Goal: Task Accomplishment & Management: Manage account settings

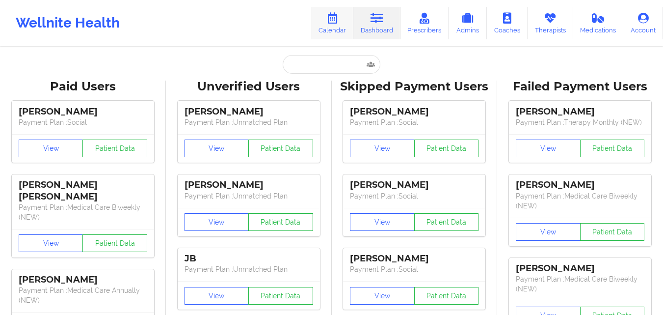
click at [336, 26] on link "Calendar" at bounding box center [332, 23] width 42 height 32
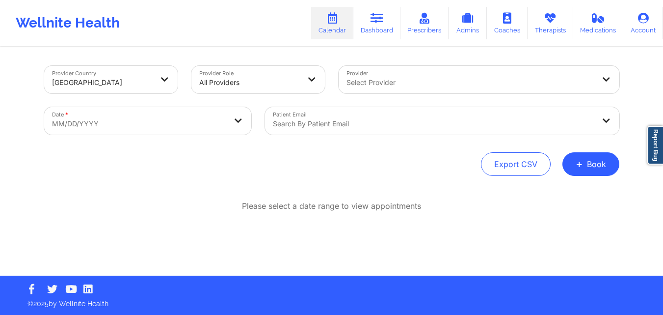
select select "2025-8"
select select "2025-9"
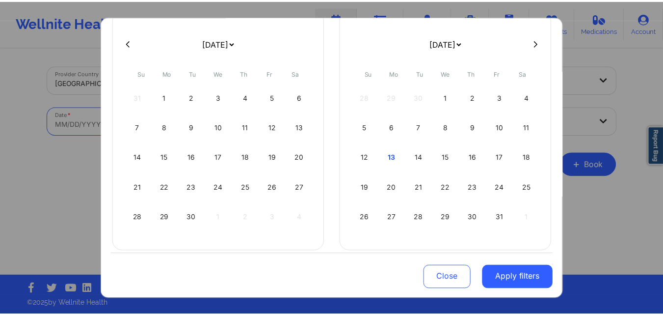
scroll to position [81, 0]
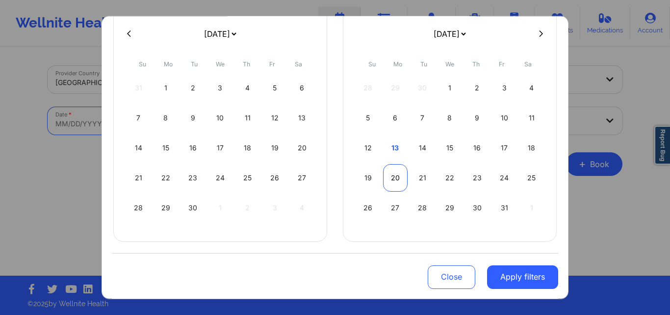
click at [396, 178] on div "20" at bounding box center [395, 176] width 25 height 27
select select "2025-9"
select select "2025-10"
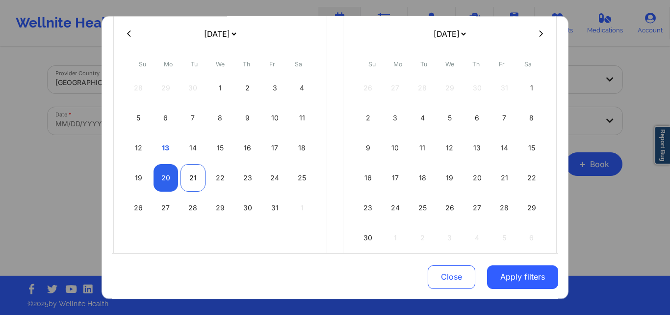
select select "2025-9"
select select "2025-10"
select select "2025-9"
select select "2025-10"
click at [161, 181] on div "20" at bounding box center [166, 176] width 25 height 27
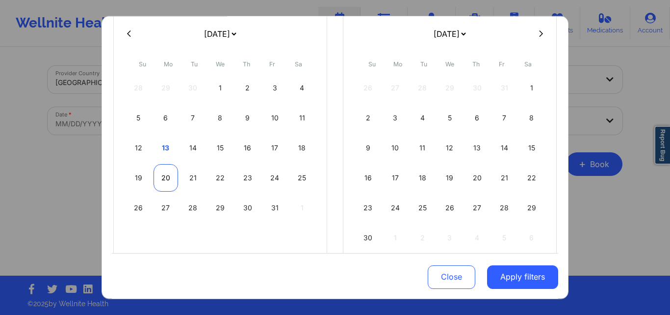
select select "2025-9"
select select "2025-10"
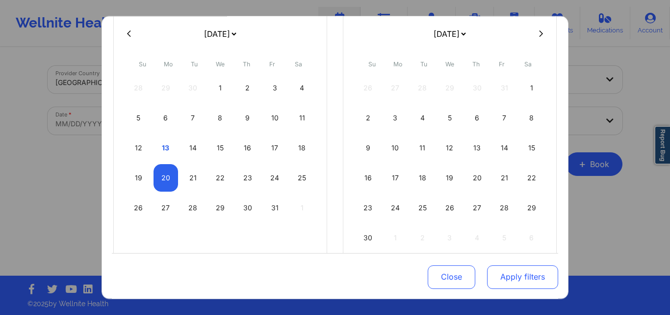
click at [509, 273] on button "Apply filters" at bounding box center [522, 277] width 71 height 24
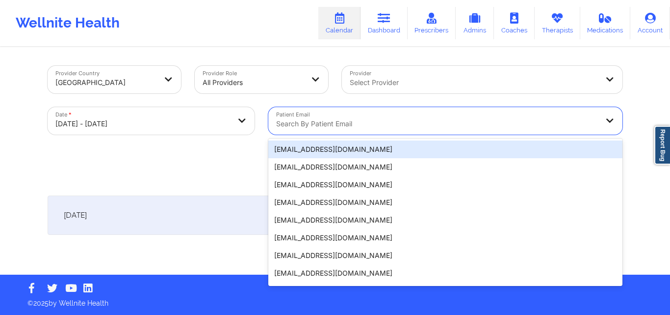
click at [357, 122] on div at bounding box center [437, 124] width 322 height 12
paste input "[EMAIL_ADDRESS][DOMAIN_NAME]"
type input "[EMAIL_ADDRESS][DOMAIN_NAME]"
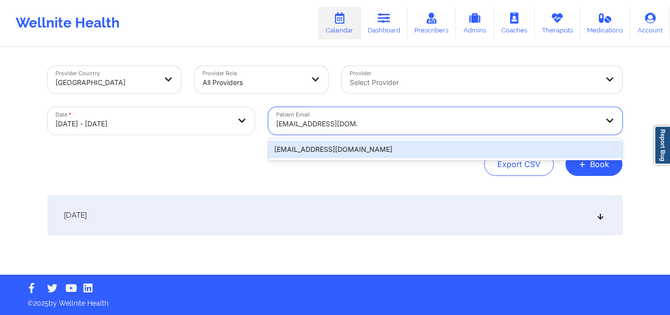
click at [389, 142] on div "[EMAIL_ADDRESS][DOMAIN_NAME]" at bounding box center [445, 149] width 354 height 18
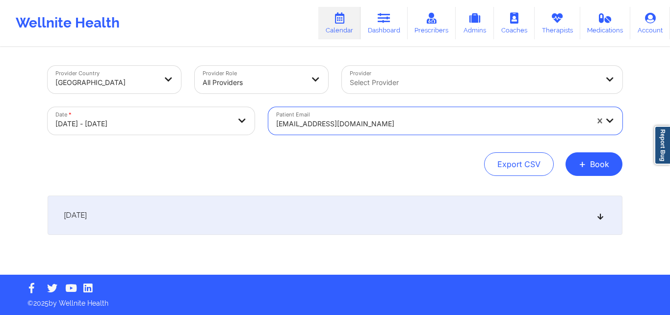
click at [600, 218] on icon at bounding box center [601, 215] width 8 height 7
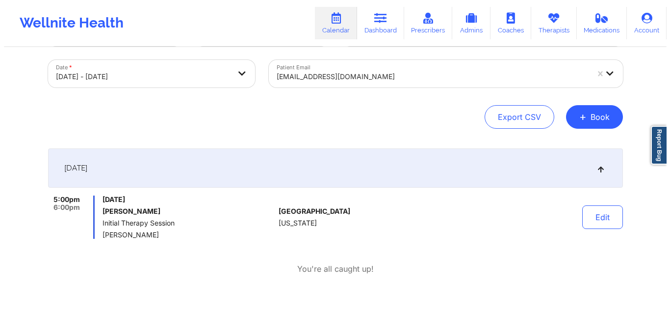
scroll to position [49, 0]
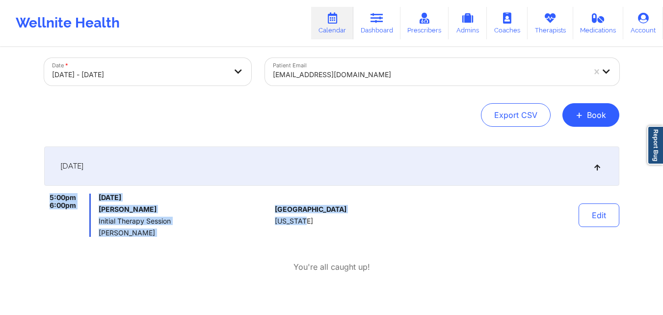
copy div "5:00pm 6:00pm [DATE] [PERSON_NAME] Initial Therapy Session [PERSON_NAME] [GEOGR…"
drag, startPoint x: 317, startPoint y: 226, endPoint x: 47, endPoint y: 196, distance: 271.1
click at [47, 196] on div "5:00pm 6:00pm [DATE] [PERSON_NAME] Initial Therapy Session [PERSON_NAME] [GEOGR…" at bounding box center [331, 214] width 575 height 43
select select "2025-9"
select select "2025-10"
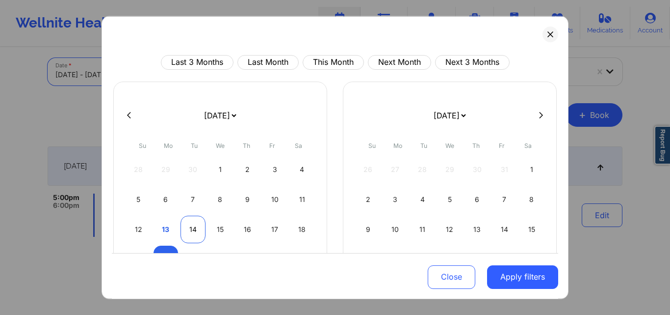
click at [193, 227] on div "14" at bounding box center [193, 228] width 25 height 27
select select "2025-9"
select select "2025-10"
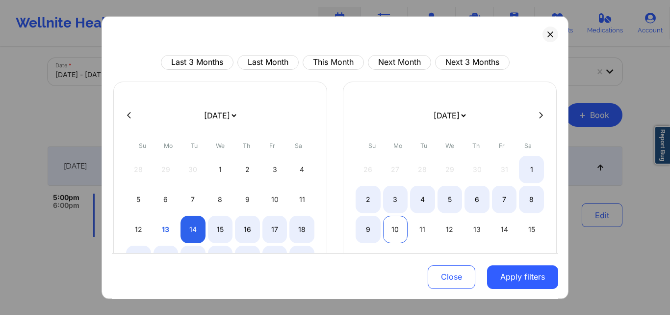
select select "2025-9"
select select "2025-10"
select select "2025-9"
select select "2025-10"
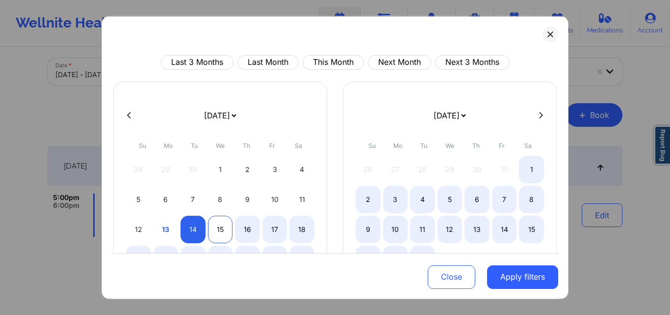
select select "2025-9"
select select "2025-10"
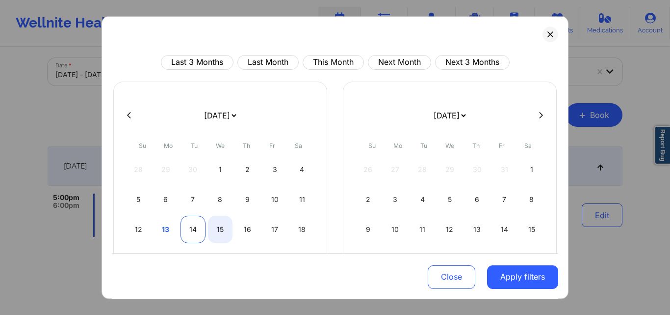
select select "2025-9"
select select "2025-10"
click at [197, 230] on div "14" at bounding box center [193, 228] width 25 height 27
select select "2025-9"
select select "2025-10"
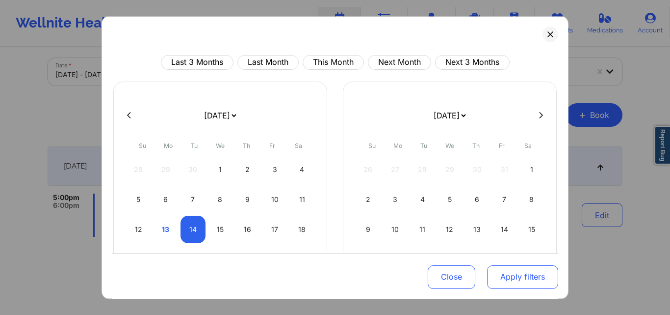
click at [521, 267] on button "Apply filters" at bounding box center [522, 277] width 71 height 24
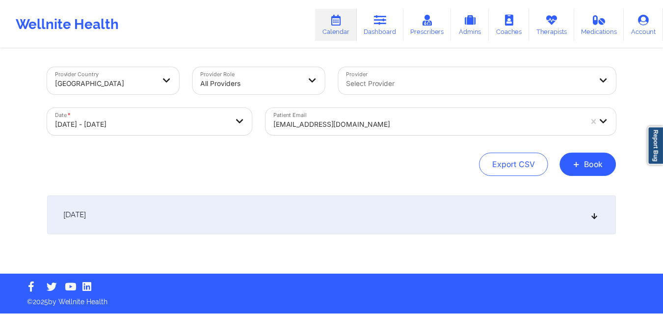
scroll to position [0, 0]
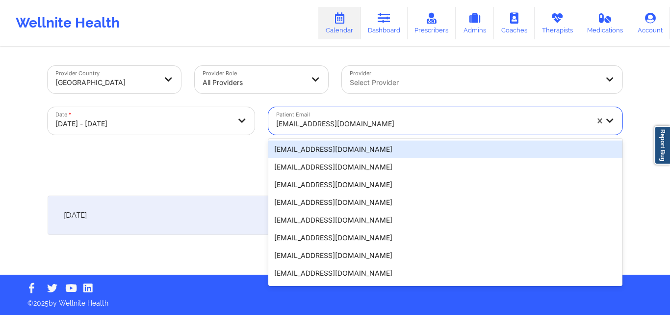
click at [389, 117] on div "[EMAIL_ADDRESS][DOMAIN_NAME]" at bounding box center [432, 124] width 312 height 22
paste input "[EMAIL_ADDRESS][DOMAIN_NAME]"
type input "[EMAIL_ADDRESS][DOMAIN_NAME]"
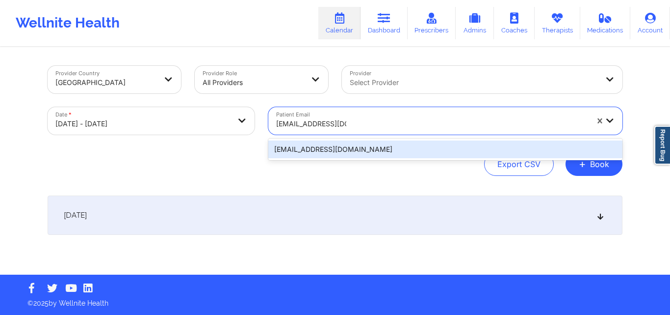
click at [410, 144] on div "[EMAIL_ADDRESS][DOMAIN_NAME]" at bounding box center [445, 149] width 354 height 18
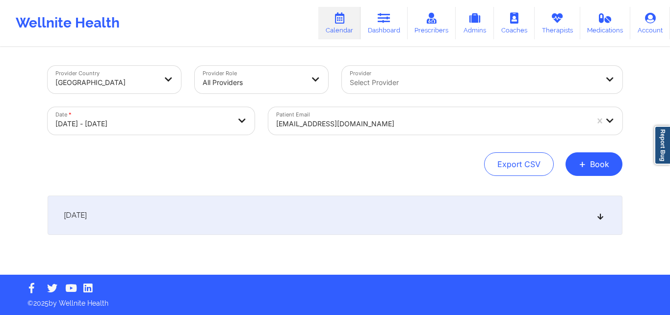
click at [603, 214] on icon at bounding box center [601, 215] width 8 height 7
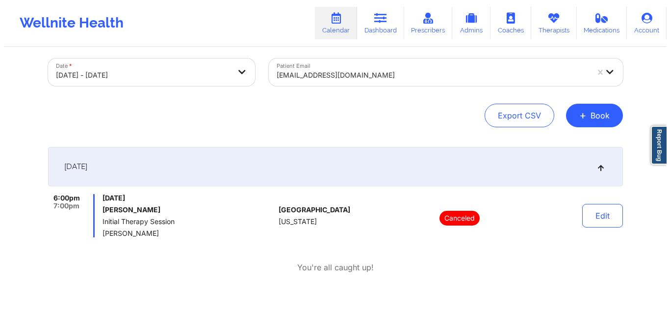
scroll to position [49, 0]
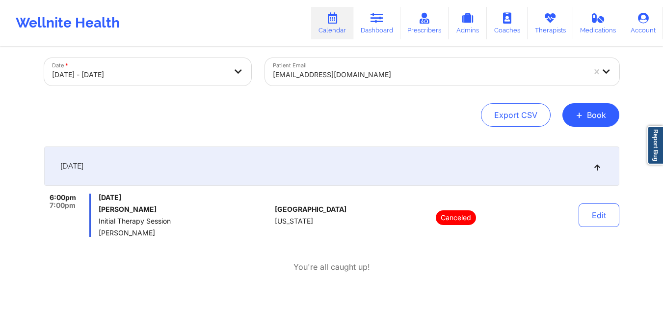
select select "2025-9"
select select "2025-10"
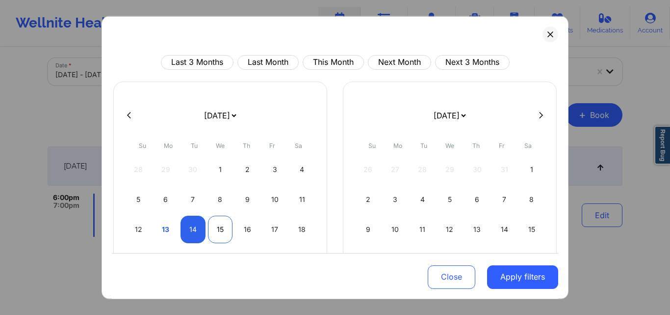
click at [221, 232] on div "15" at bounding box center [220, 228] width 25 height 27
select select "2025-9"
select select "2025-10"
select select "2025-9"
select select "2025-10"
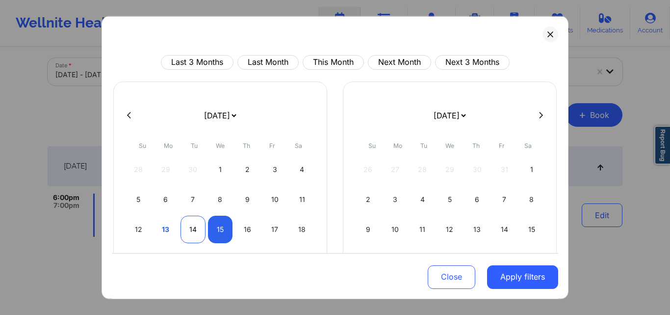
click at [200, 230] on div "14" at bounding box center [193, 228] width 25 height 27
select select "2025-9"
select select "2025-10"
select select "2025-9"
select select "2025-10"
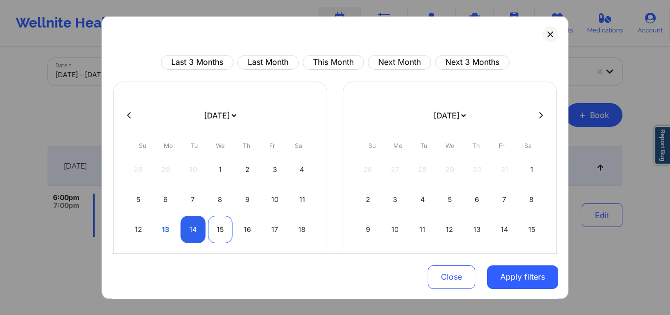
click at [218, 231] on div "15" at bounding box center [220, 228] width 25 height 27
select select "2025-9"
select select "2025-10"
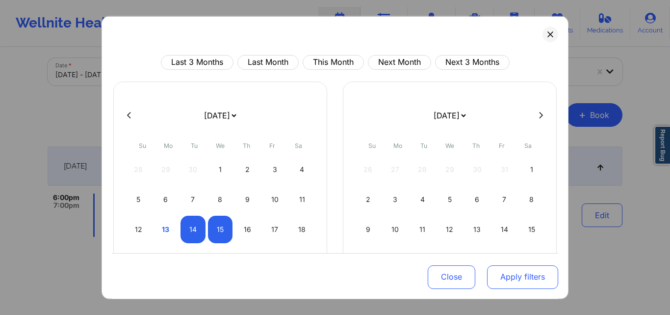
click at [515, 279] on button "Apply filters" at bounding box center [522, 277] width 71 height 24
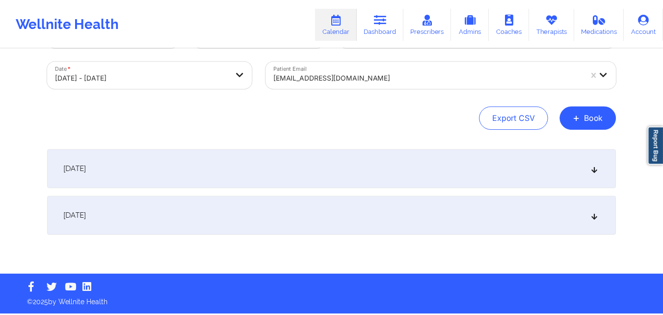
scroll to position [47, 0]
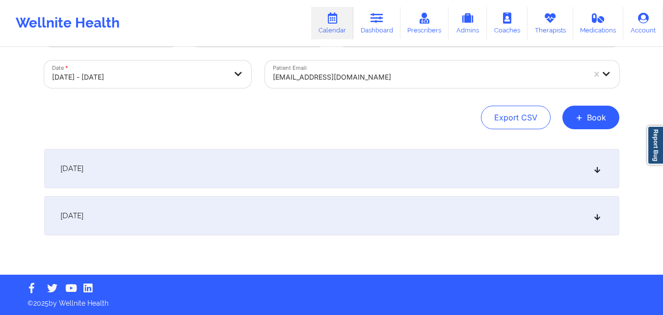
click at [456, 67] on div "[EMAIL_ADDRESS][DOMAIN_NAME]" at bounding box center [429, 77] width 312 height 22
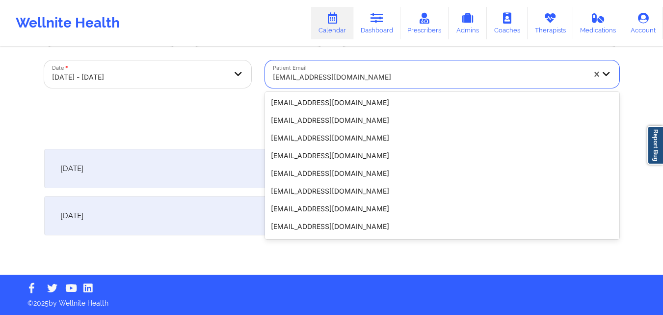
scroll to position [73, 0]
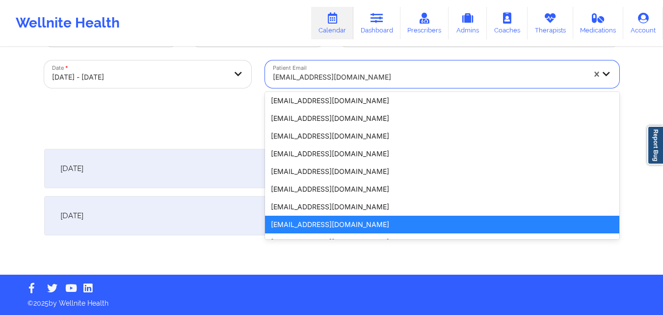
paste input "[EMAIL_ADDRESS][DOMAIN_NAME]"
type input "[EMAIL_ADDRESS][DOMAIN_NAME]"
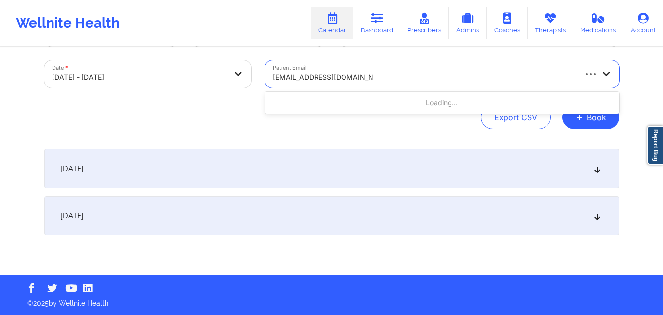
scroll to position [0, 0]
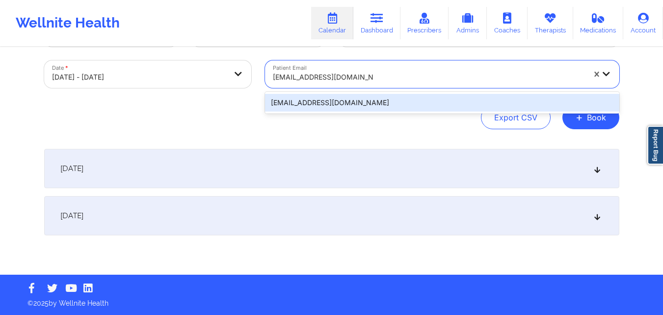
click at [467, 98] on div "[EMAIL_ADDRESS][DOMAIN_NAME]" at bounding box center [442, 103] width 354 height 18
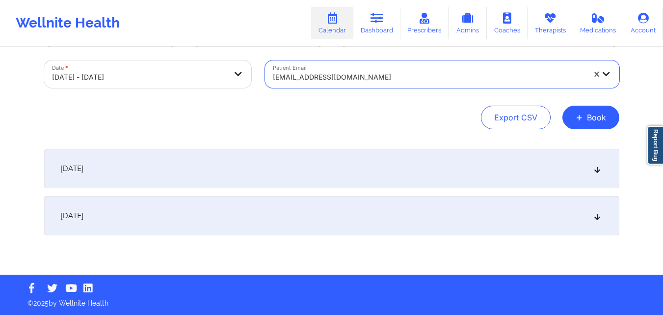
click at [604, 174] on div "[DATE]" at bounding box center [331, 168] width 575 height 39
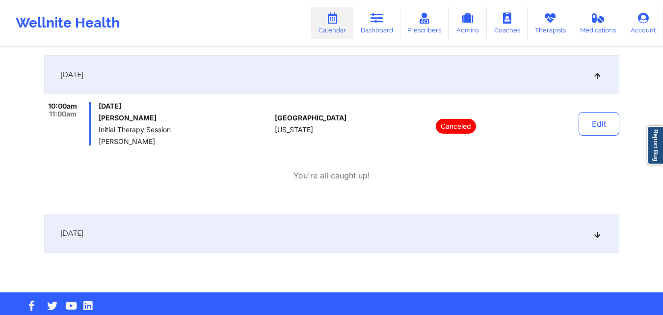
scroll to position [148, 0]
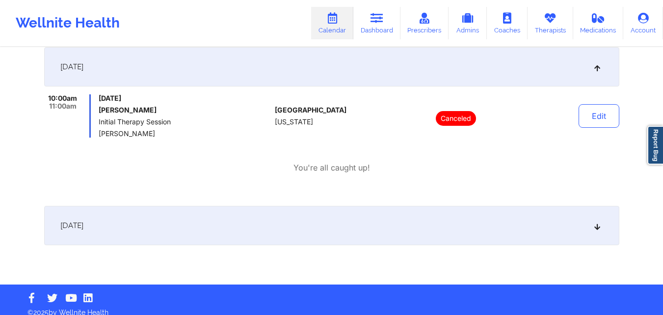
click at [598, 225] on icon at bounding box center [597, 225] width 8 height 7
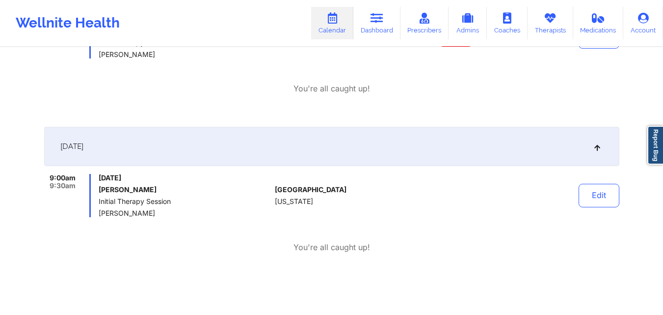
scroll to position [228, 0]
copy div "9:00am 9:30am [DATE] [PERSON_NAME] Initial Therapy Session [PERSON_NAME]"
drag, startPoint x: 162, startPoint y: 214, endPoint x: 52, endPoint y: 171, distance: 118.9
click at [52, 171] on div "[DATE] 9:00am 9:30am [DATE] [PERSON_NAME] Initial Therapy Session [PERSON_NAME]…" at bounding box center [331, 201] width 575 height 151
click at [548, 18] on icon at bounding box center [550, 18] width 13 height 11
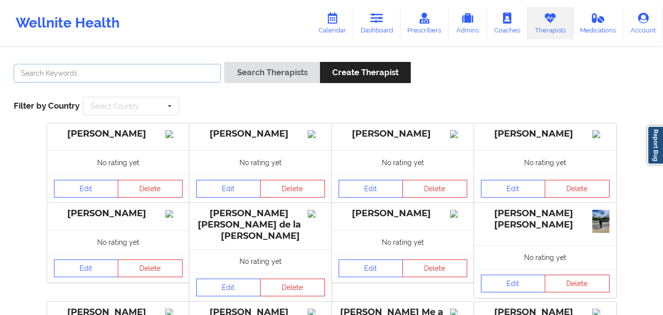
click at [212, 76] on input "text" at bounding box center [117, 73] width 207 height 19
paste input "9:00am 9:30am [DATE] [PERSON_NAME] Initial Therapy Session [PERSON_NAME]"
type input "9:00am 9:30am [DATE] [PERSON_NAME] Initial Therapy Session [PERSON_NAME]"
click at [165, 74] on input "text" at bounding box center [117, 73] width 207 height 19
paste input "[PERSON_NAME]"
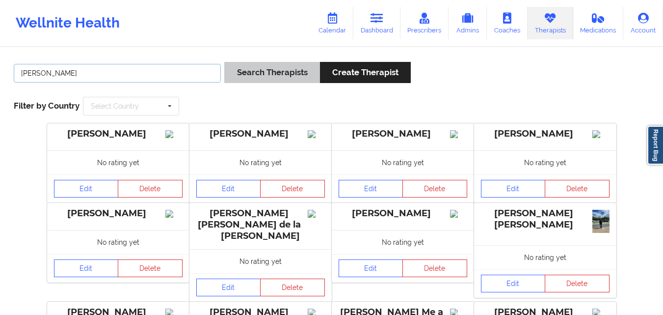
type input "[PERSON_NAME]"
click at [273, 65] on button "Search Therapists" at bounding box center [271, 72] width 95 height 21
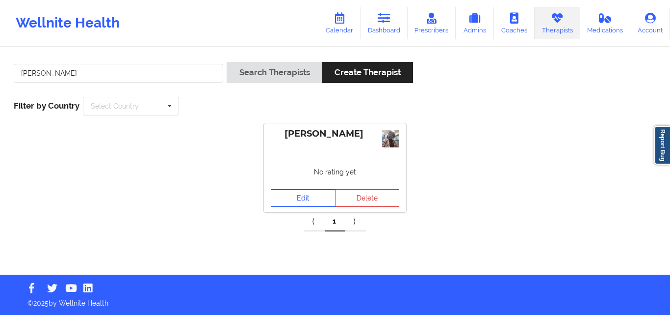
click at [309, 192] on link "Edit" at bounding box center [303, 198] width 65 height 18
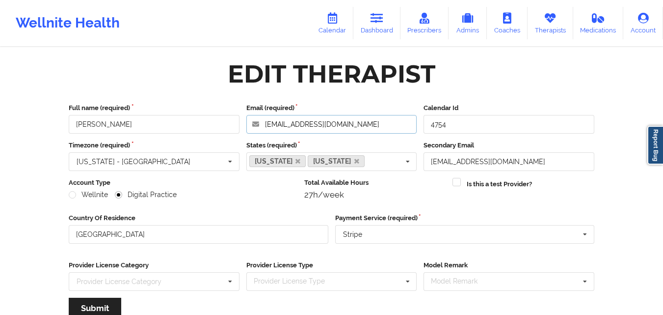
drag, startPoint x: 367, startPoint y: 126, endPoint x: 574, endPoint y: -34, distance: 262.1
click at [574, 0] on html "Wellnite Health Calendar Dashboard Prescribers Admins Coaches Therapists Medica…" at bounding box center [331, 157] width 663 height 315
drag, startPoint x: 102, startPoint y: 125, endPoint x: 67, endPoint y: 122, distance: 34.4
click at [67, 122] on div "Full name (required) [PERSON_NAME]" at bounding box center [154, 118] width 178 height 30
click at [547, 22] on icon at bounding box center [550, 18] width 13 height 11
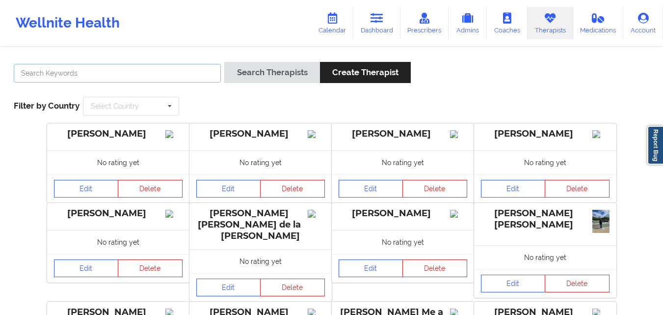
click at [188, 70] on input "text" at bounding box center [117, 73] width 207 height 19
paste input "[DATE] 5:00pm - 6:00pm EDT"
type input "[DATE] 5:00pm - 6:00pm EDT"
click at [188, 70] on input "text" at bounding box center [117, 73] width 207 height 19
click at [142, 79] on input "text" at bounding box center [117, 73] width 207 height 19
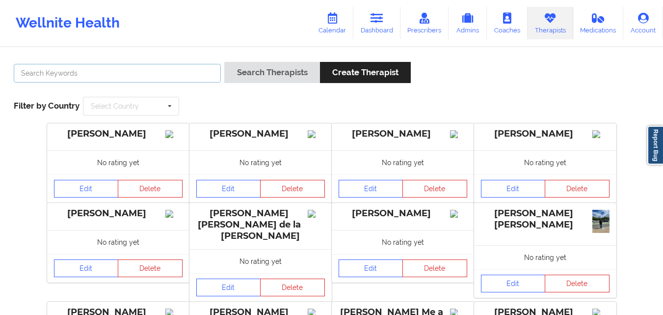
paste input "[PERSON_NAME]"
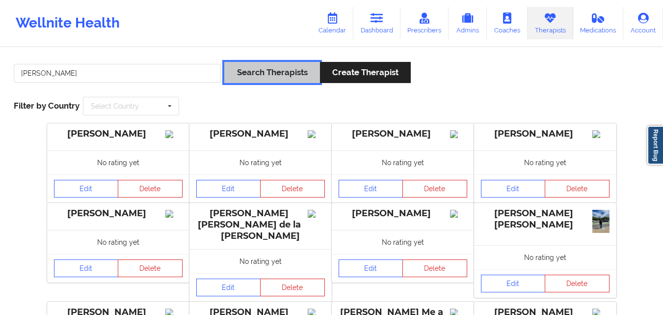
click at [265, 68] on button "Search Therapists" at bounding box center [271, 72] width 95 height 21
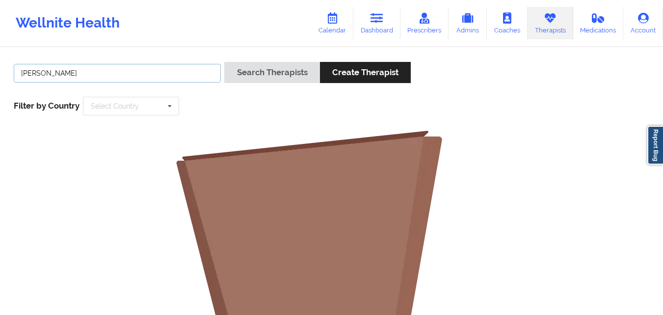
click at [82, 79] on input "[PERSON_NAME]" at bounding box center [117, 73] width 207 height 19
type input "[PERSON_NAME]"
click at [224, 62] on button "Search Therapists" at bounding box center [271, 72] width 95 height 21
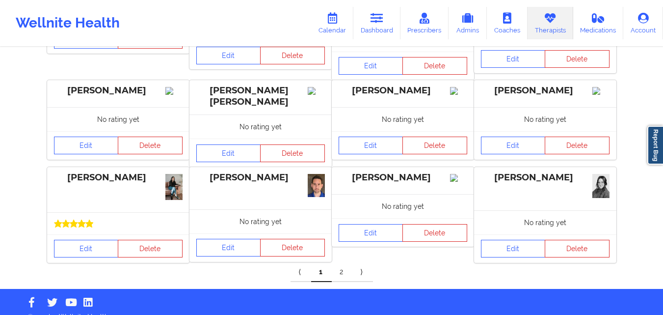
scroll to position [348, 0]
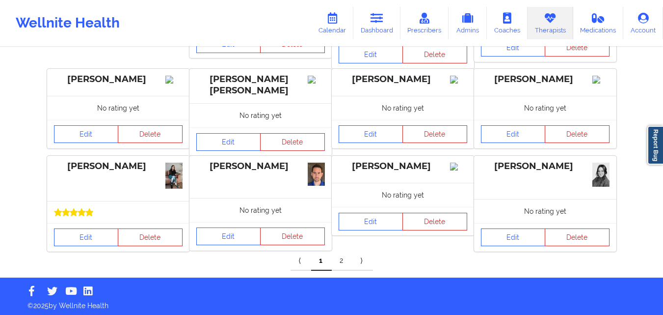
click at [339, 261] on link "2" at bounding box center [342, 261] width 21 height 20
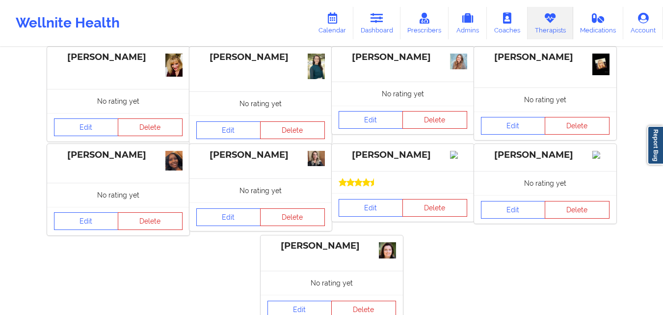
scroll to position [77, 0]
click at [375, 215] on link "Edit" at bounding box center [371, 207] width 65 height 18
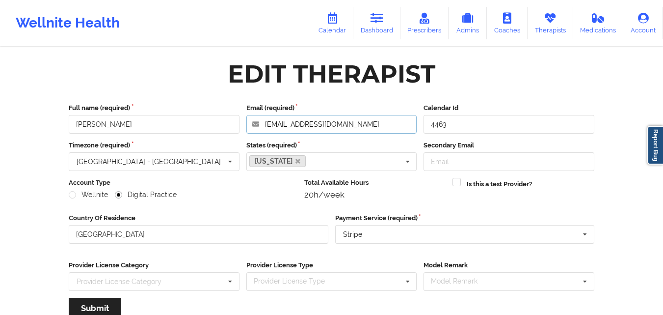
click at [361, 122] on input "[EMAIL_ADDRESS][DOMAIN_NAME]" at bounding box center [331, 124] width 171 height 19
drag, startPoint x: 104, startPoint y: 125, endPoint x: 74, endPoint y: 127, distance: 29.5
click at [74, 127] on input "[PERSON_NAME]" at bounding box center [154, 124] width 171 height 19
